Goal: Information Seeking & Learning: Understand process/instructions

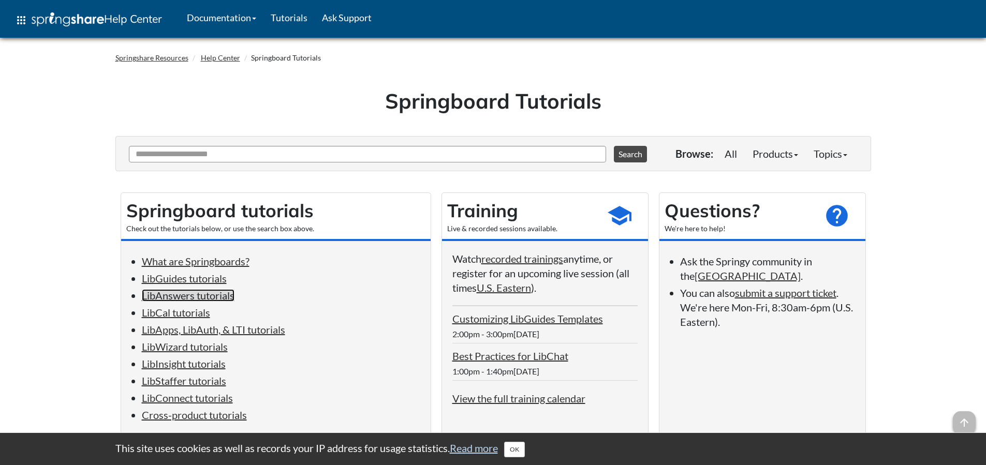
click at [171, 298] on link "LibAnswers tutorials" at bounding box center [188, 295] width 93 height 12
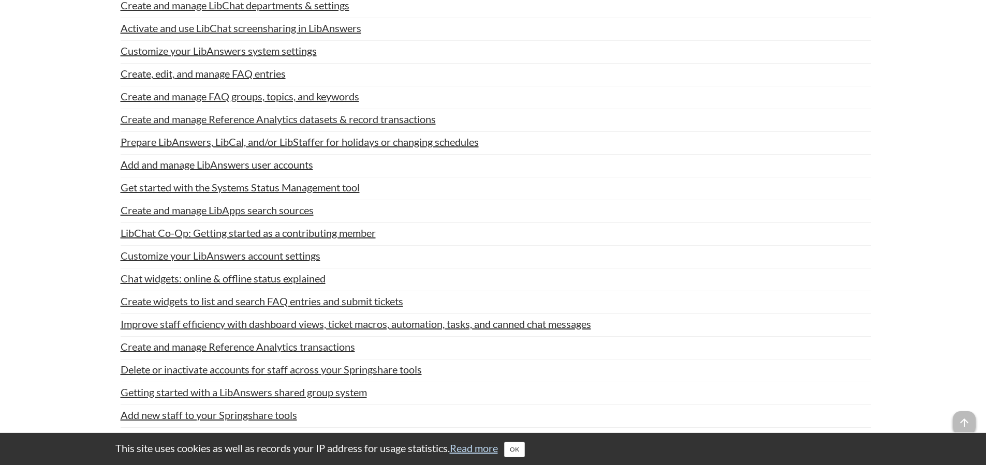
scroll to position [1429, 0]
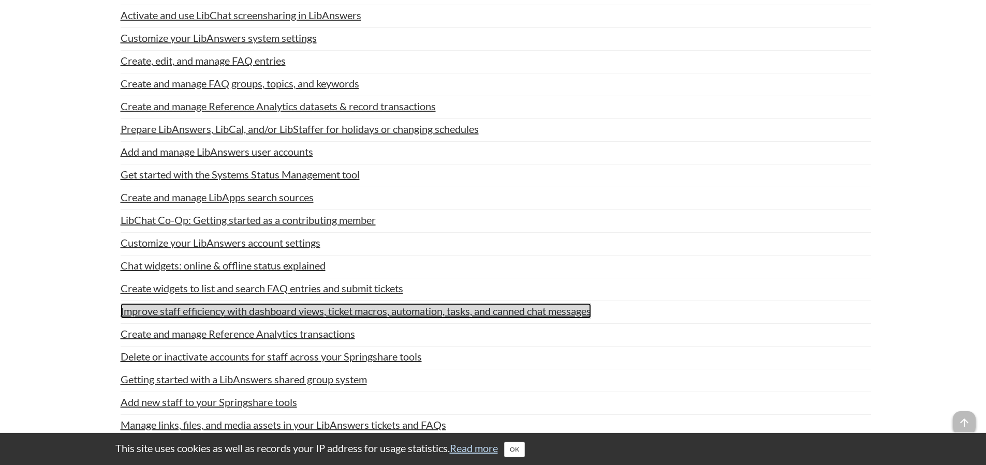
click at [267, 313] on link "Improve staff efficiency with dashboard views, ticket macros, automation, tasks…" at bounding box center [356, 311] width 471 height 16
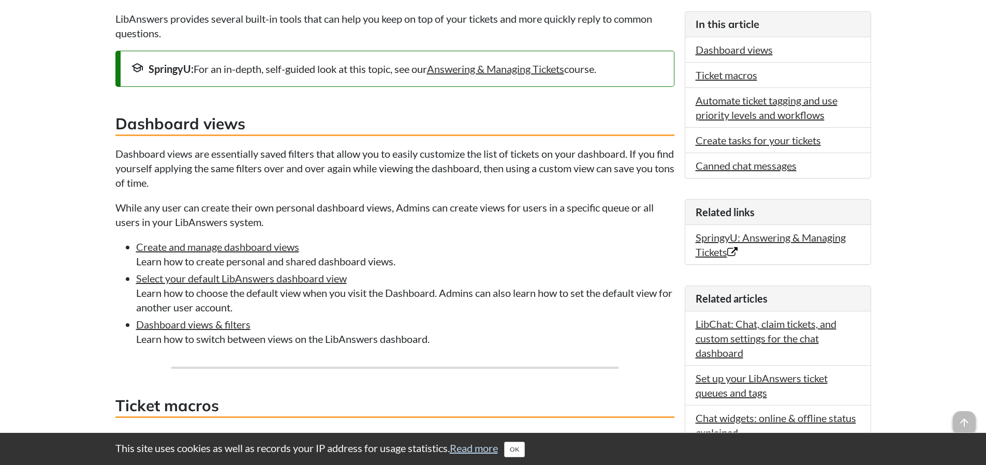
scroll to position [286, 0]
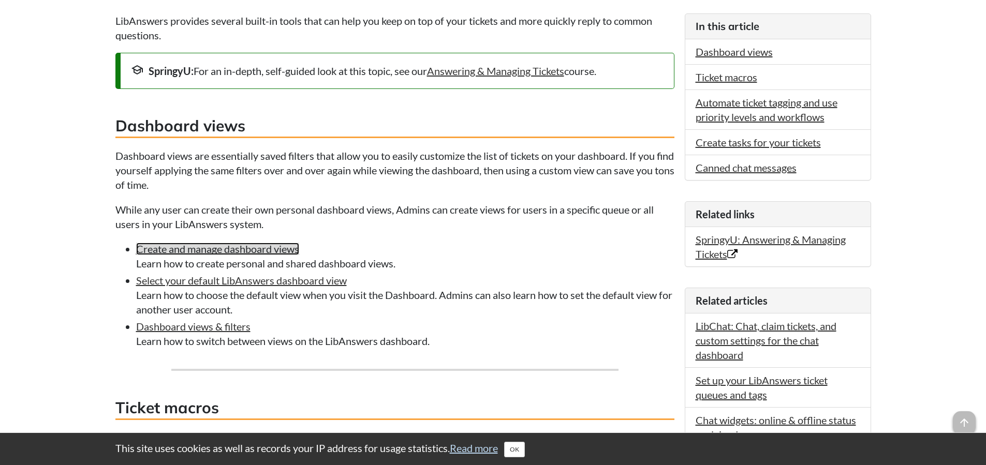
click at [193, 246] on link "Create and manage dashboard views" at bounding box center [217, 249] width 163 height 12
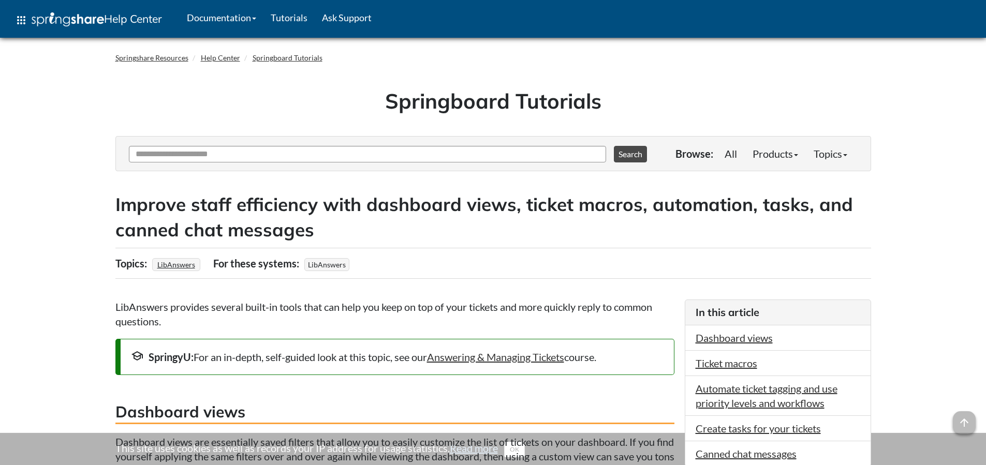
scroll to position [286, 0]
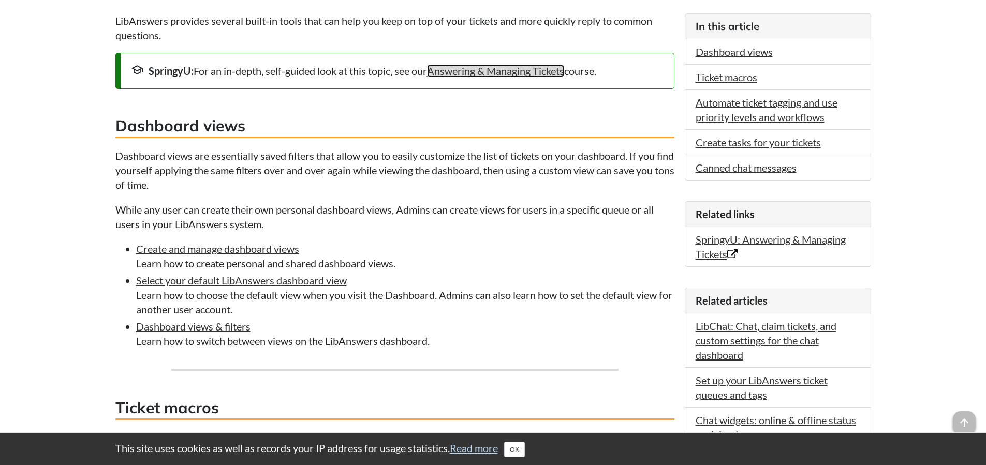
click at [503, 70] on link "Answering & Managing Tickets" at bounding box center [495, 71] width 137 height 12
